Goal: Task Accomplishment & Management: Manage account settings

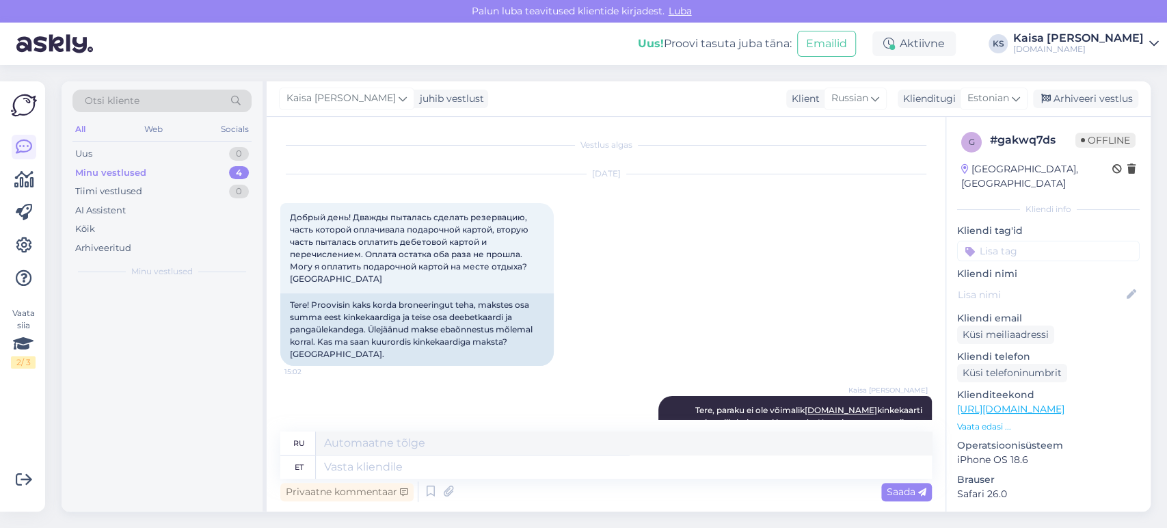
scroll to position [872, 0]
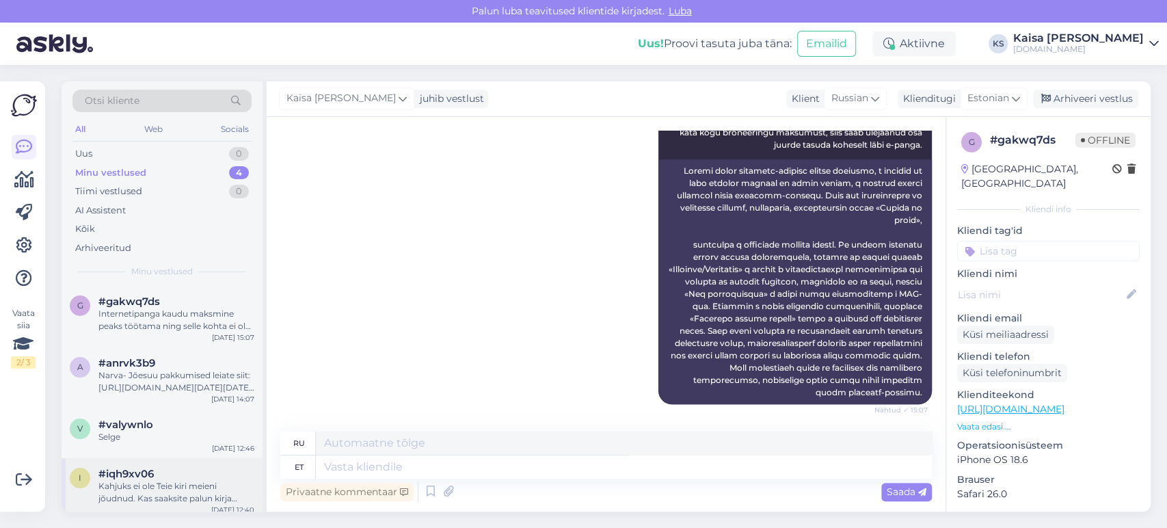
click at [168, 468] on div "#iqh9xv06" at bounding box center [176, 474] width 156 height 12
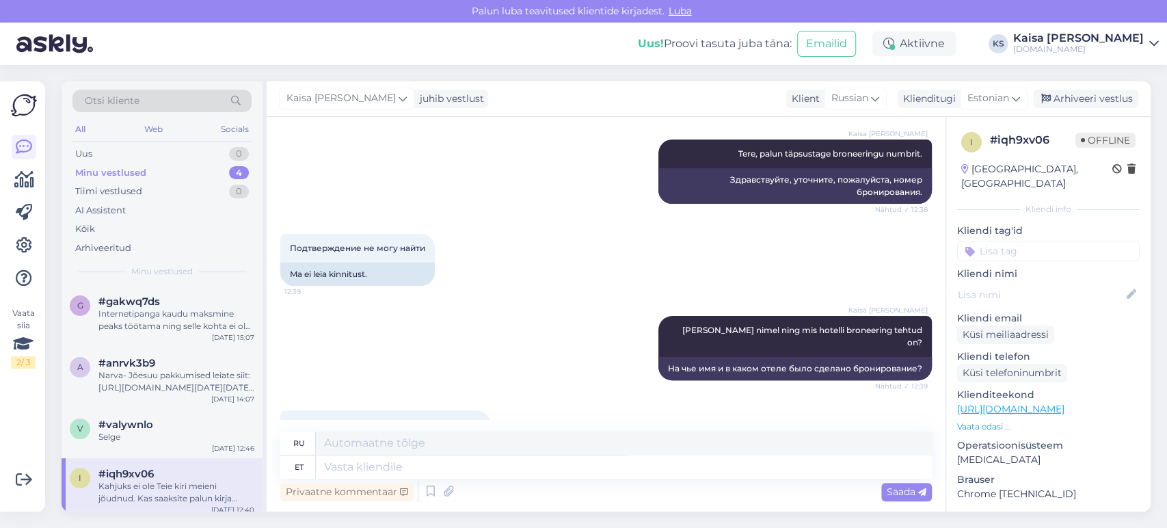
scroll to position [347, 0]
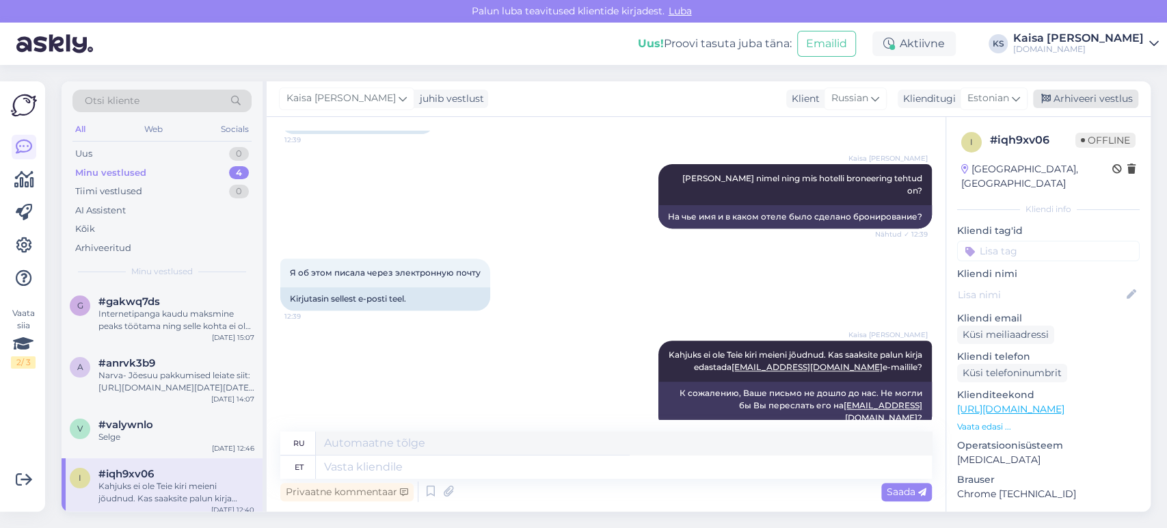
click at [1100, 96] on div "Arhiveeri vestlus" at bounding box center [1085, 99] width 105 height 18
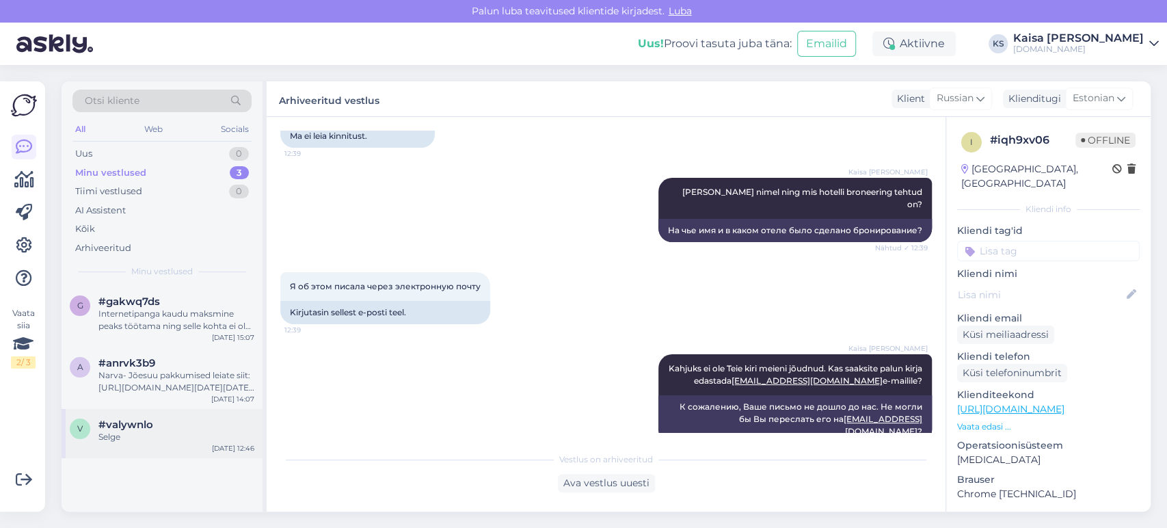
click at [154, 434] on div "Selge" at bounding box center [176, 437] width 156 height 12
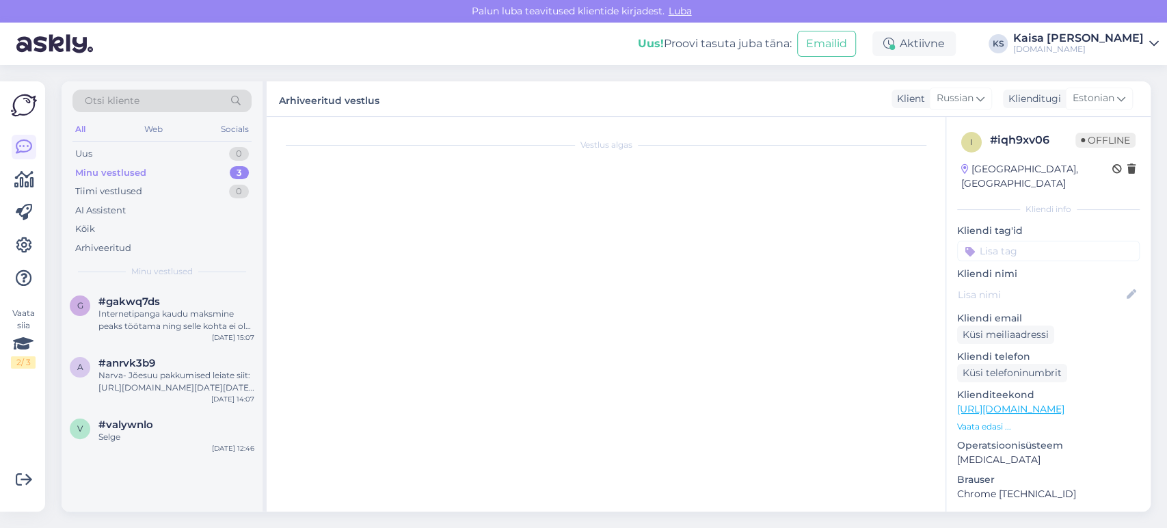
scroll to position [564, 0]
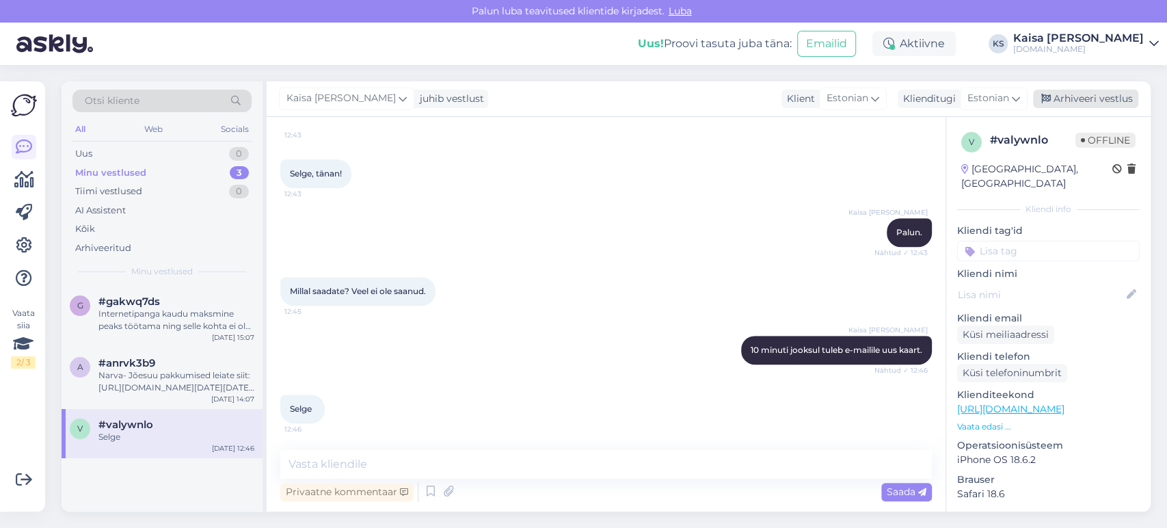
click at [1083, 102] on div "Arhiveeri vestlus" at bounding box center [1085, 99] width 105 height 18
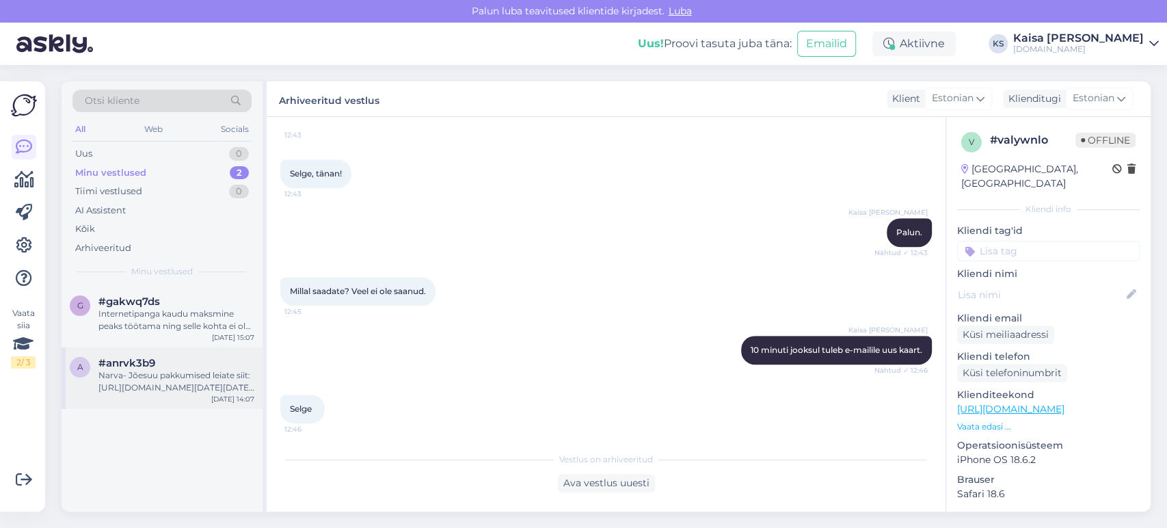
click at [135, 369] on div "Narva- Jõesuu pakkumised leiate siit: [URL][DOMAIN_NAME][DATE][DATE][GEOGRAPHIC…" at bounding box center [176, 381] width 156 height 25
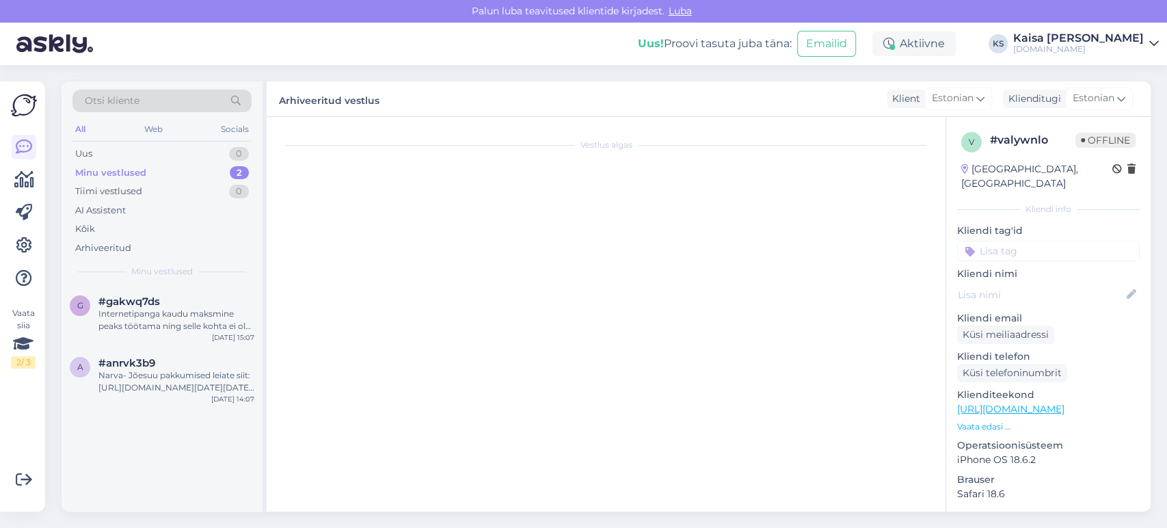
scroll to position [361, 0]
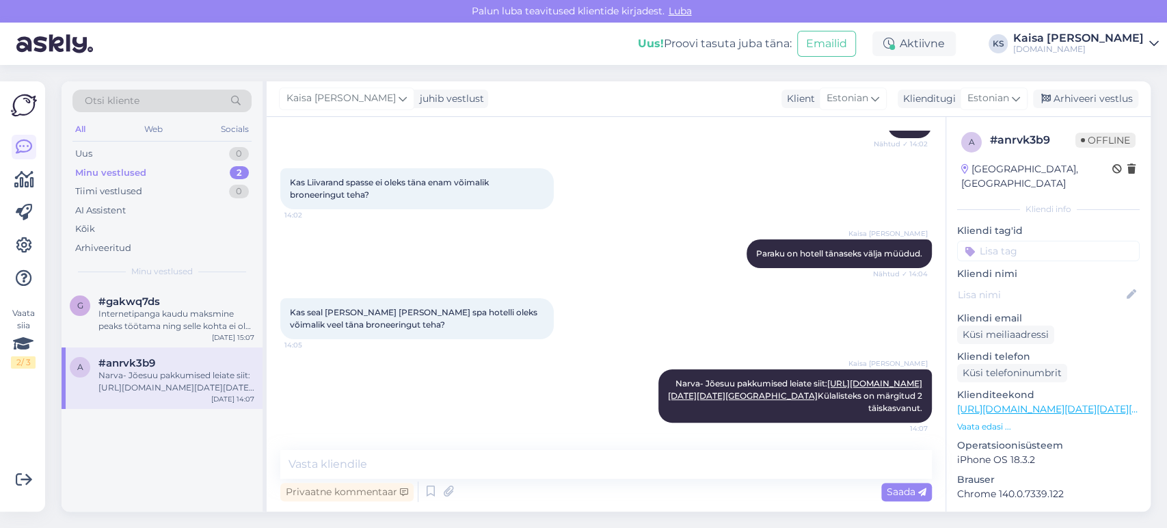
drag, startPoint x: 1095, startPoint y: 99, endPoint x: 988, endPoint y: 130, distance: 111.0
click at [1095, 99] on div "Arhiveeri vestlus" at bounding box center [1085, 99] width 105 height 18
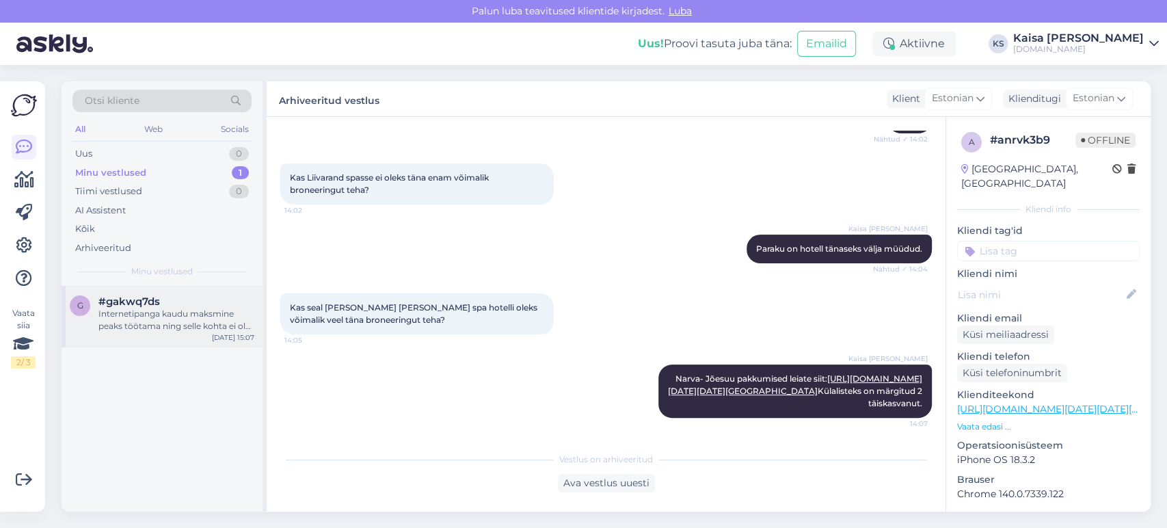
click at [154, 313] on div "Internetipanga kaudu maksmine peaks töötama ning selle kohta ei ole täna tagasi…" at bounding box center [176, 320] width 156 height 25
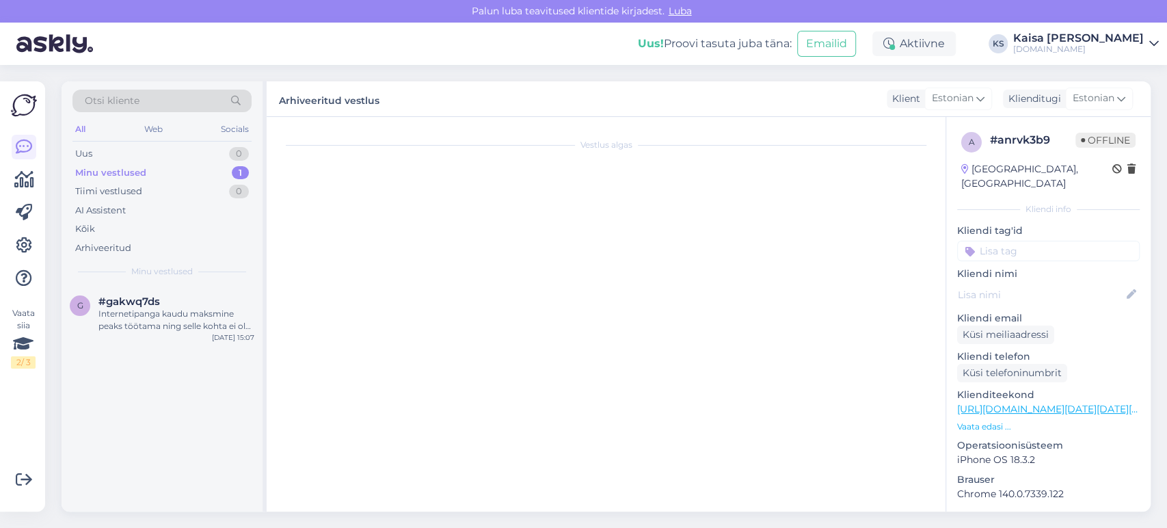
scroll to position [624, 0]
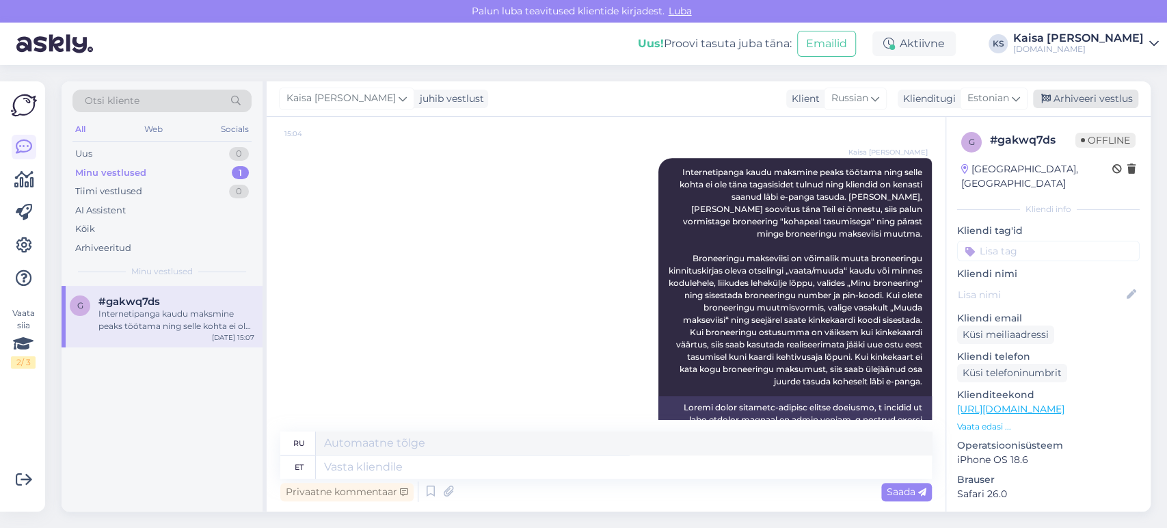
click at [1086, 103] on div "Arhiveeri vestlus" at bounding box center [1085, 99] width 105 height 18
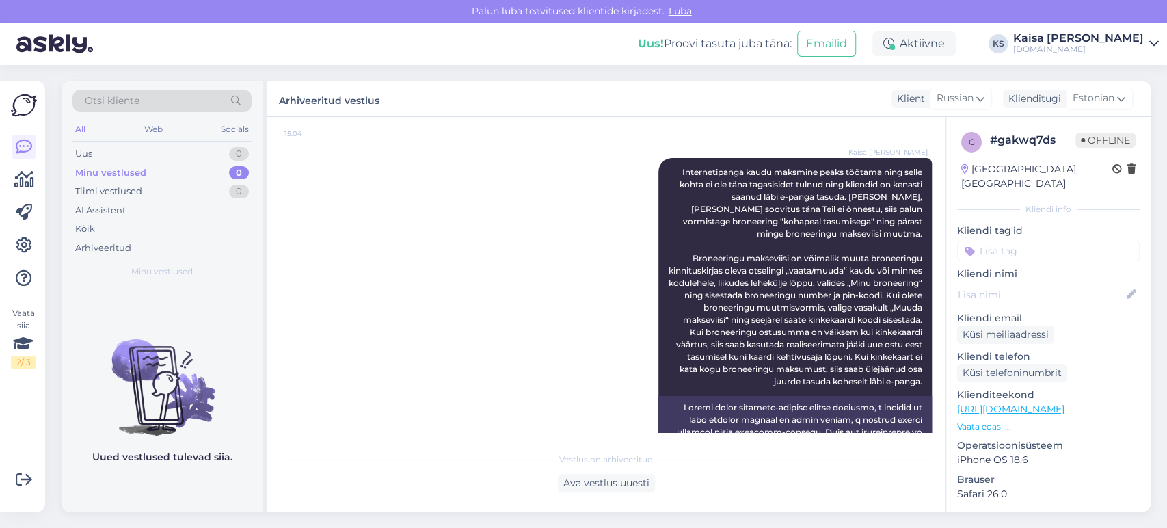
click at [1120, 40] on div "Kaisa [PERSON_NAME]" at bounding box center [1079, 38] width 131 height 11
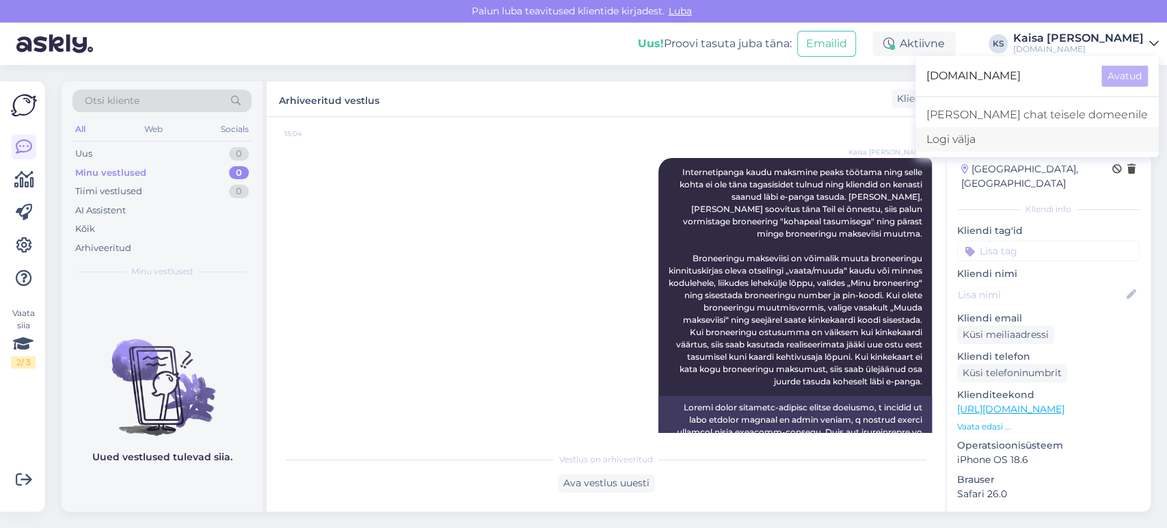
click at [1035, 135] on div "Logi välja" at bounding box center [1037, 139] width 243 height 25
